Goal: Task Accomplishment & Management: Use online tool/utility

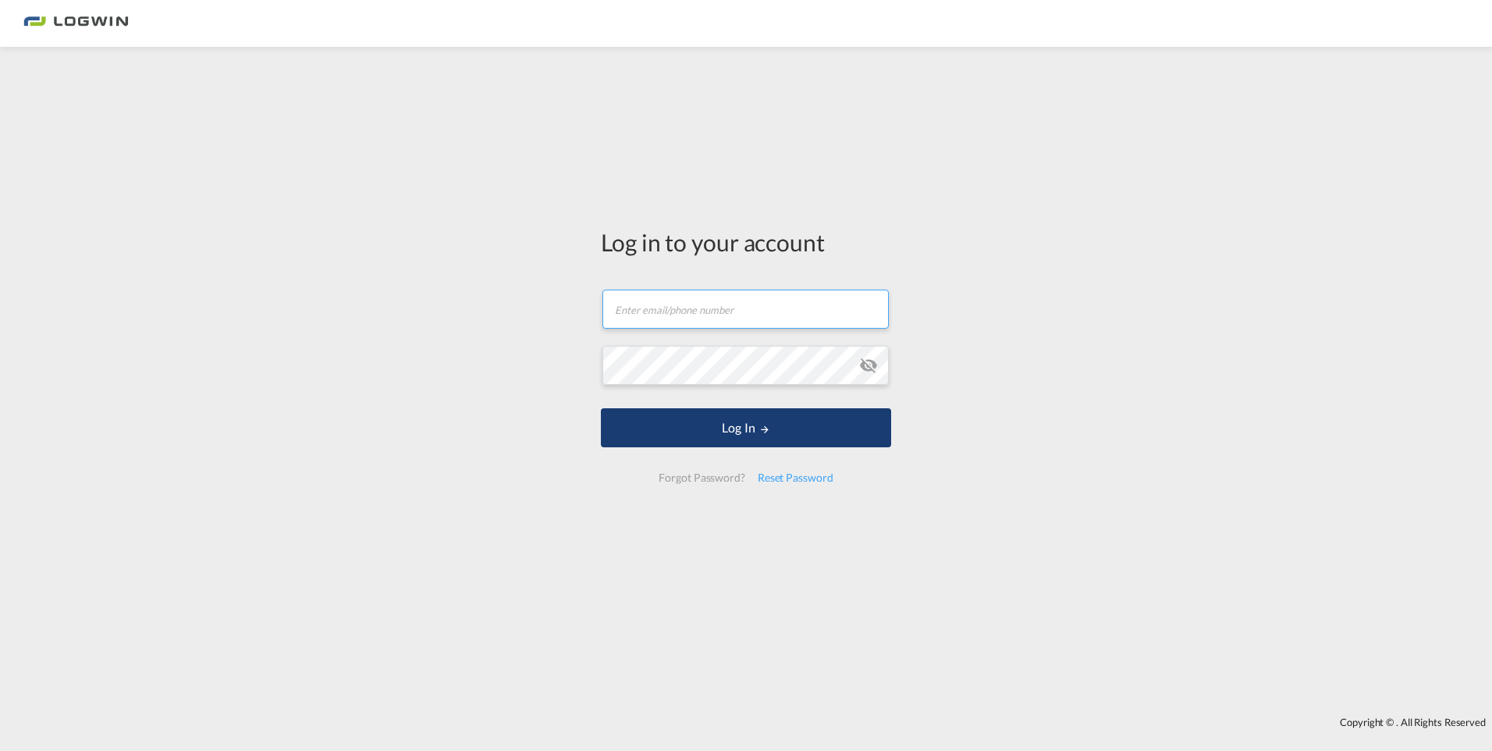
type input "[PERSON_NAME][EMAIL_ADDRESS][DOMAIN_NAME]"
click at [687, 411] on button "Log In" at bounding box center [746, 427] width 290 height 39
